Goal: Task Accomplishment & Management: Manage account settings

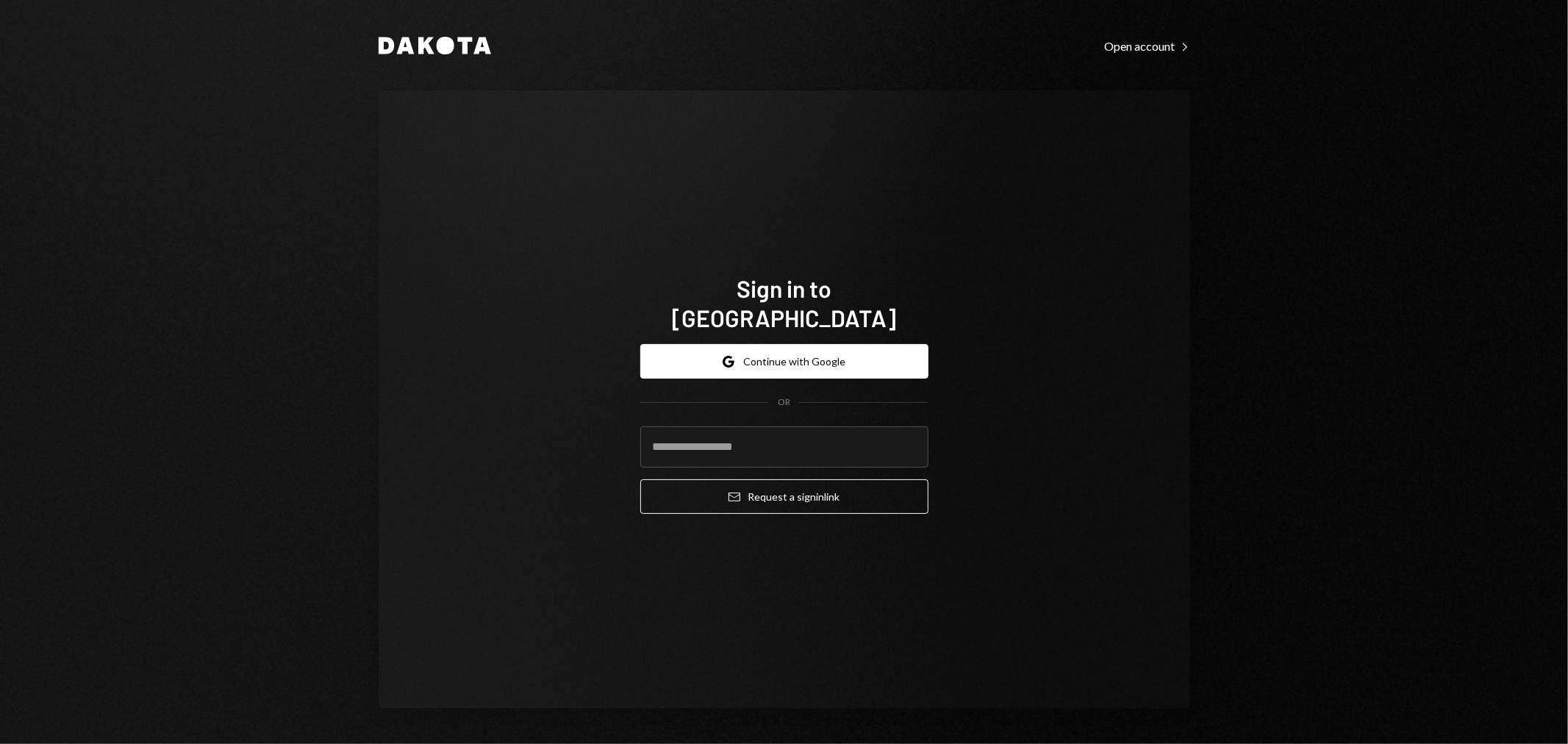
click at [0, 743] on com-1password-button at bounding box center [0, 744] width 0 height 0
type input "**********"
click at [753, 463] on form "**********" at bounding box center [784, 428] width 288 height 170
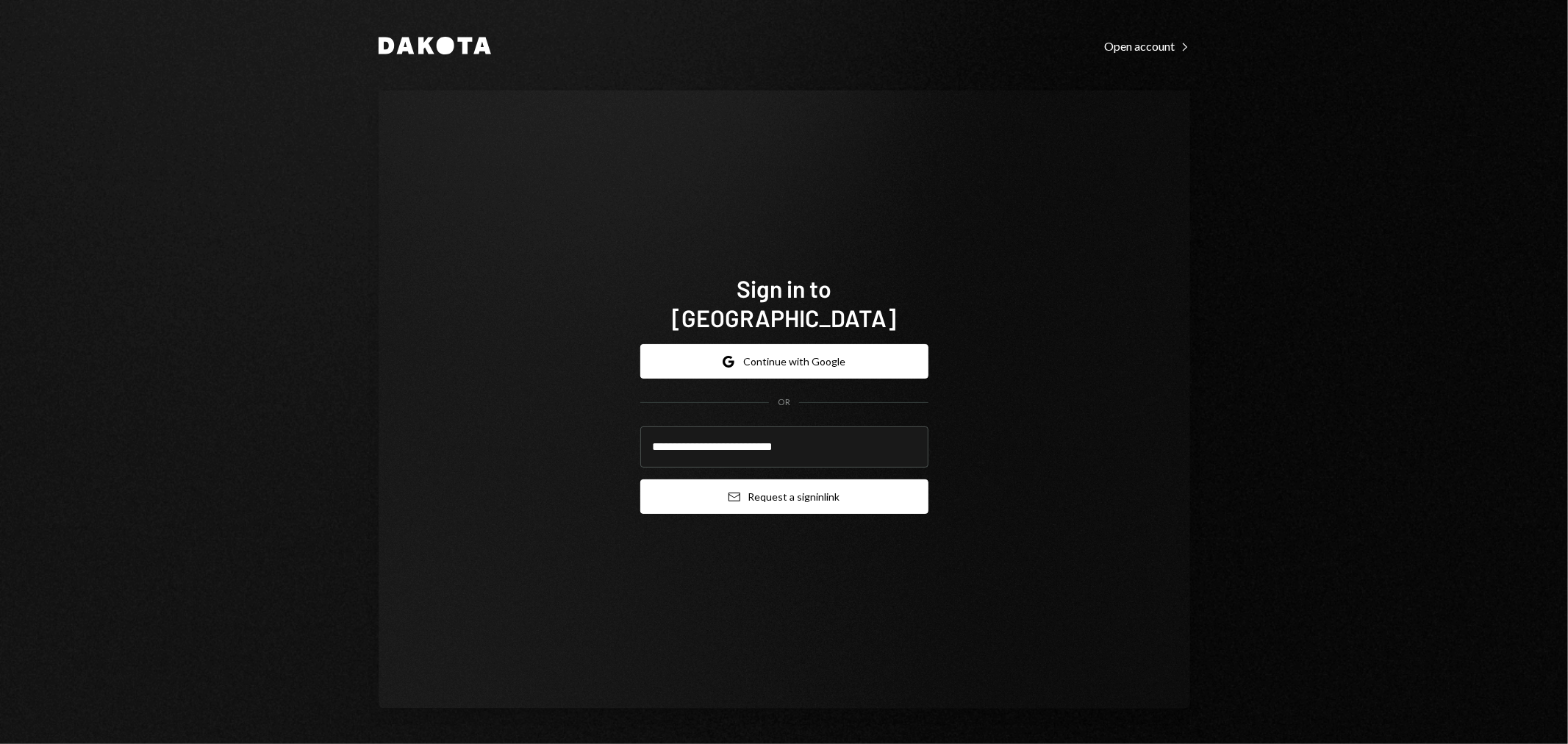
click at [776, 479] on button "Email Request a sign in link" at bounding box center [784, 497] width 288 height 35
